Goal: Navigation & Orientation: Find specific page/section

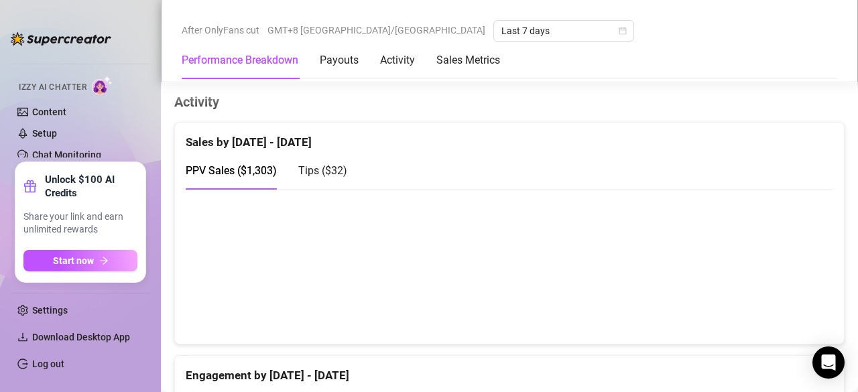
scroll to position [836, 0]
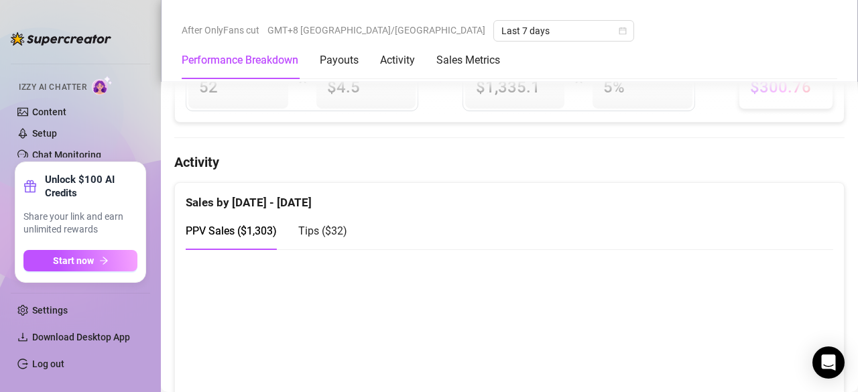
scroll to position [776, 0]
click at [337, 223] on span "Tips ( $32 )" at bounding box center [322, 229] width 49 height 13
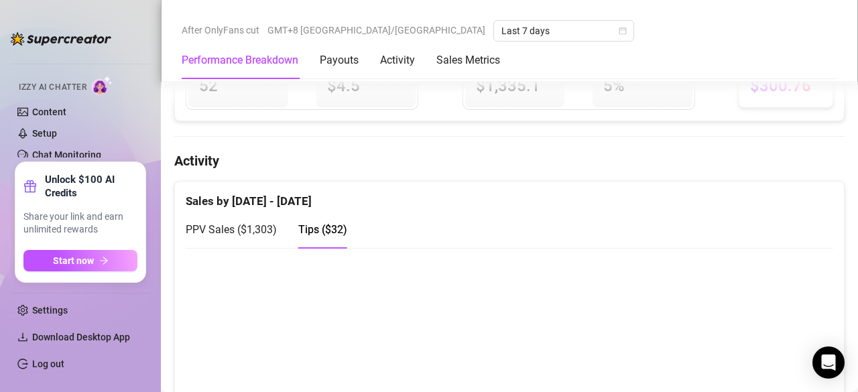
click at [239, 223] on span "PPV Sales ( $1,303 )" at bounding box center [231, 229] width 91 height 13
